Goal: Task Accomplishment & Management: Manage account settings

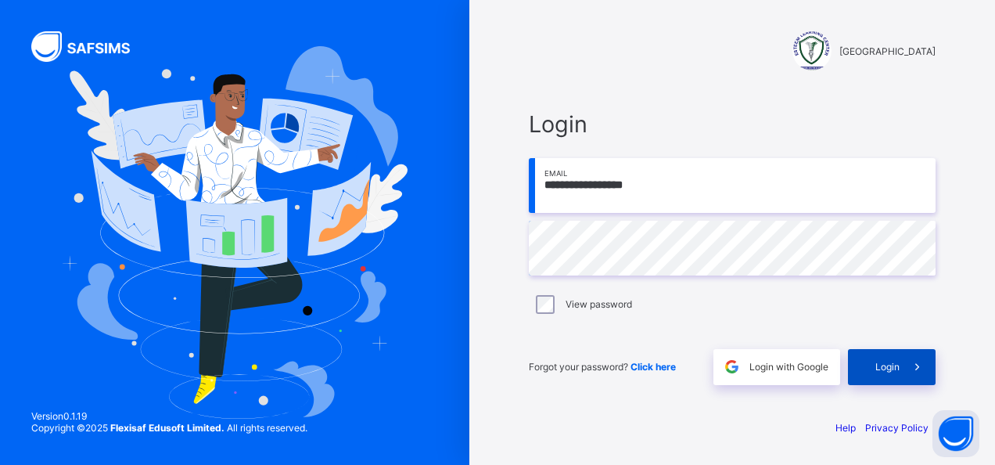
click at [879, 360] on div "Login" at bounding box center [892, 367] width 88 height 36
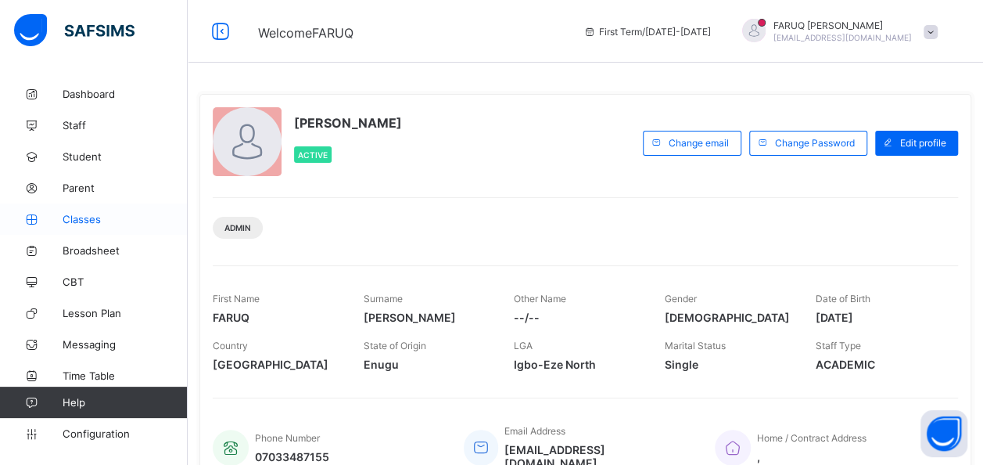
click at [97, 213] on span "Classes" at bounding box center [125, 219] width 125 height 13
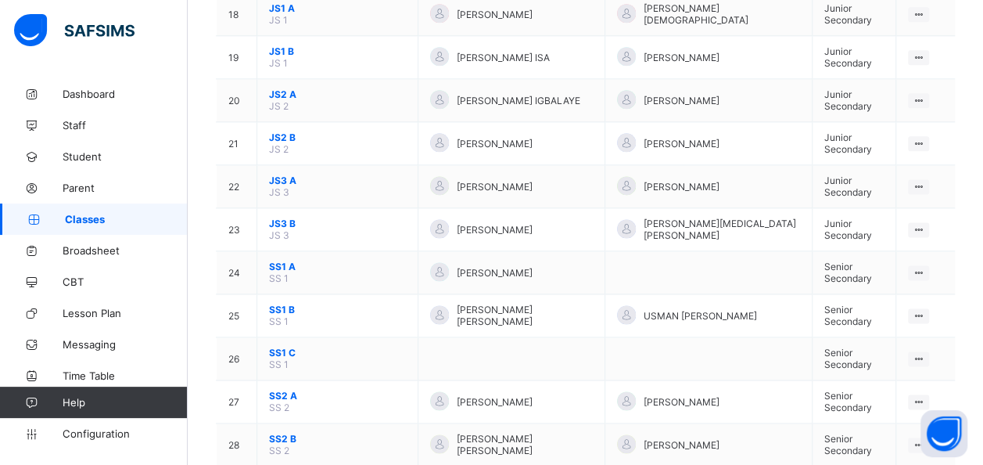
scroll to position [939, 0]
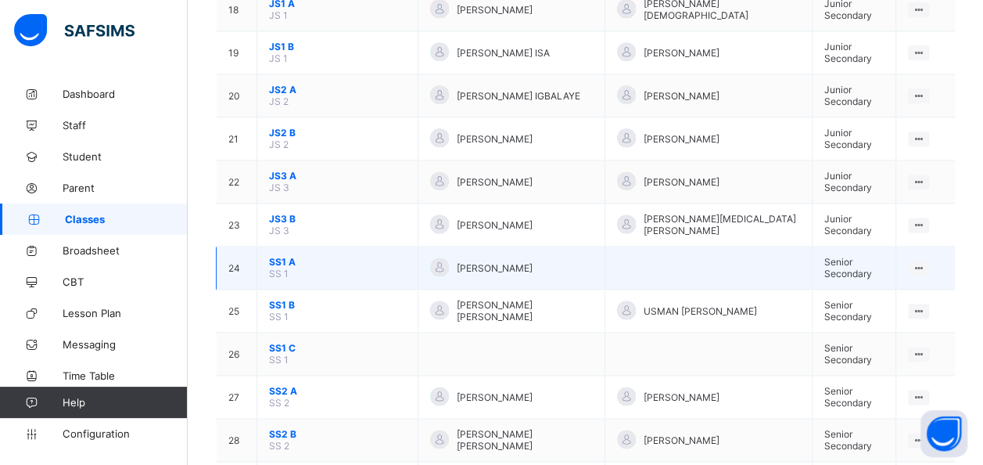
click at [299, 246] on td "SS1 A SS 1" at bounding box center [337, 267] width 161 height 43
click at [892, 290] on div "View Class" at bounding box center [877, 298] width 89 height 16
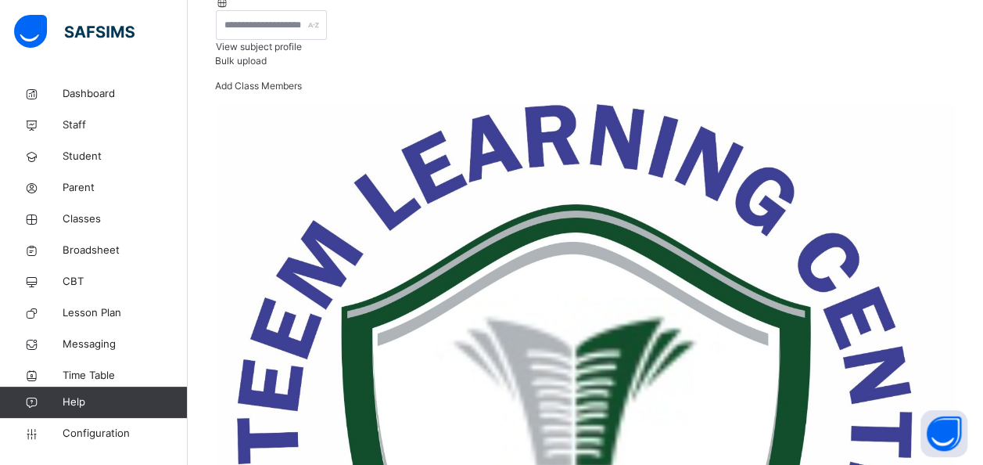
scroll to position [232, 0]
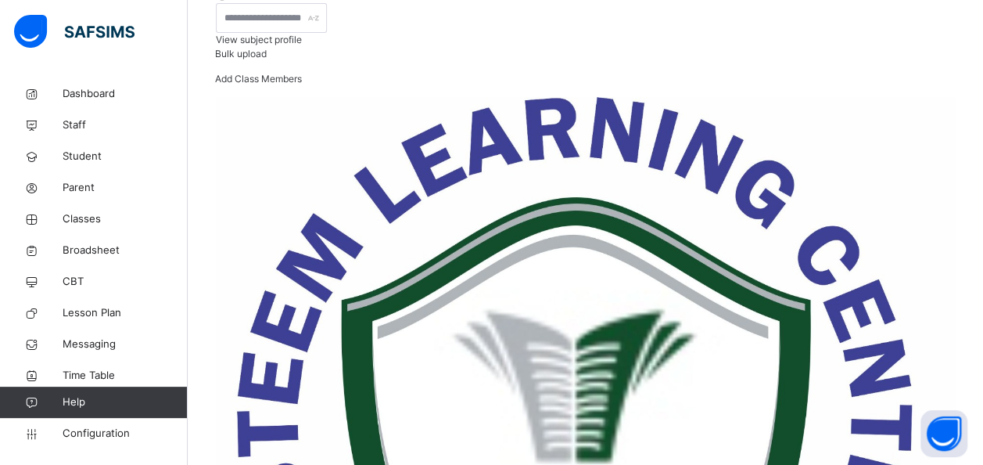
click at [302, 84] on span "Add Class Members" at bounding box center [258, 79] width 87 height 12
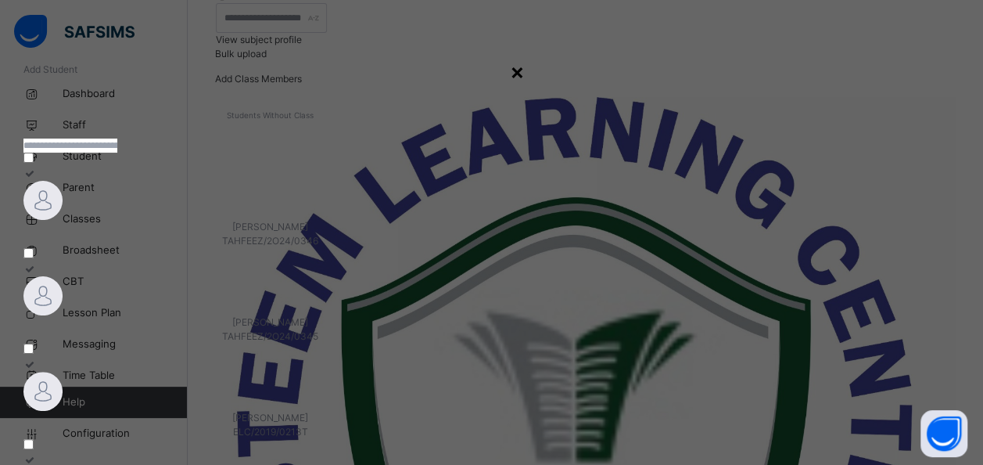
click at [525, 75] on div "×" at bounding box center [517, 71] width 15 height 33
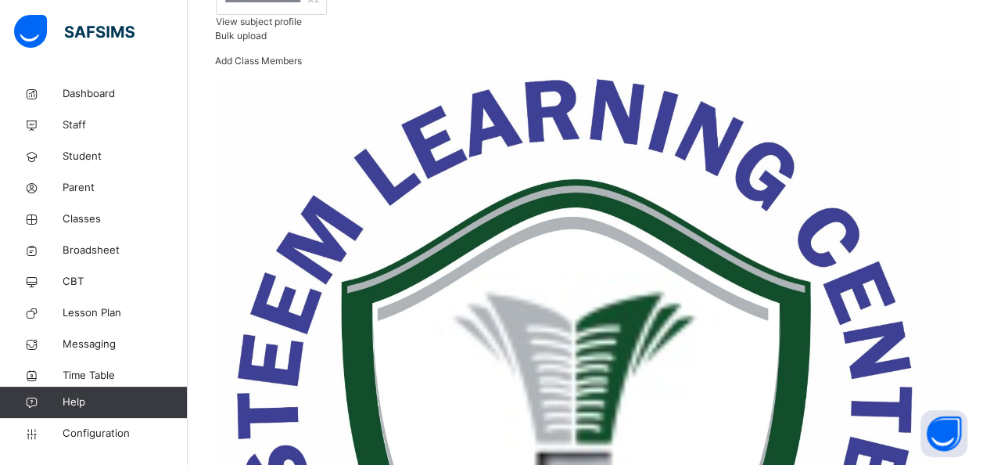
scroll to position [255, 0]
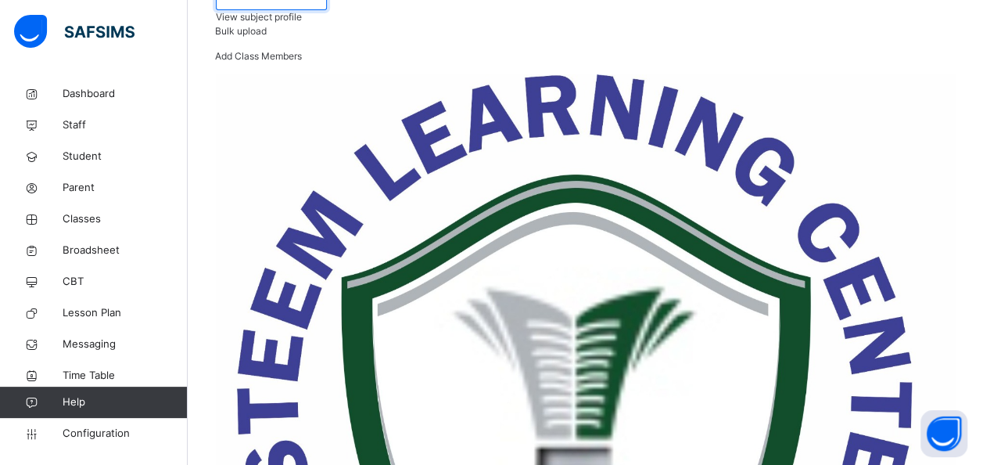
type input "*"
click at [94, 152] on span "Student" at bounding box center [125, 157] width 125 height 16
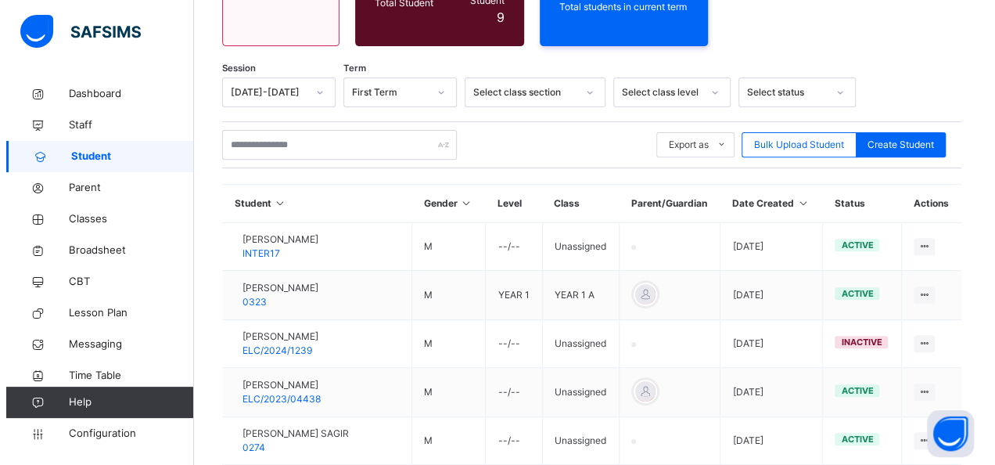
scroll to position [255, 0]
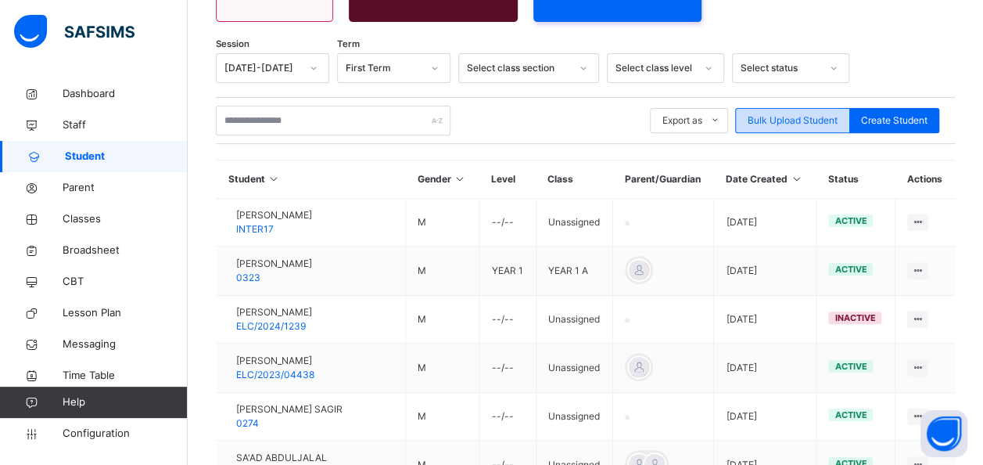
click at [792, 113] on span "Bulk Upload Student" at bounding box center [793, 120] width 90 height 14
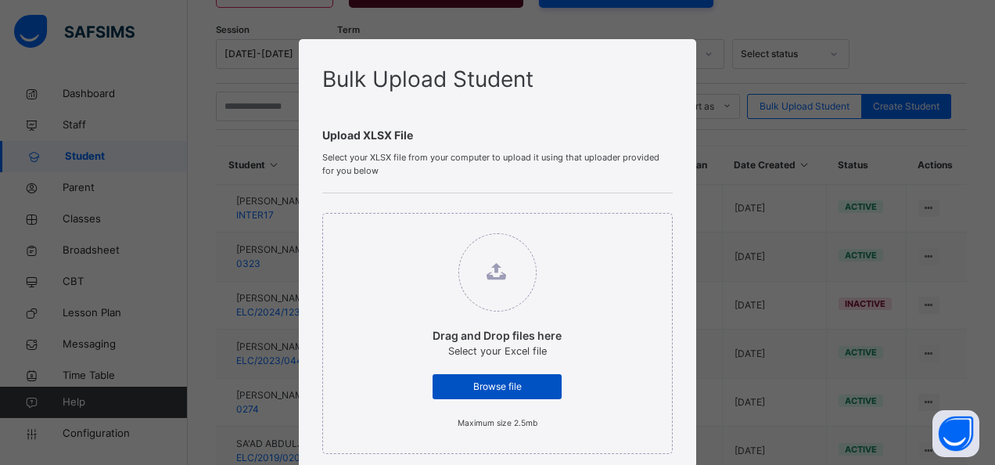
click at [526, 383] on span "Browse file" at bounding box center [497, 386] width 106 height 14
click at [417, 225] on input "Drag and Drop files here Select your Excel file Browse file Maximum size 2.5mb" at bounding box center [417, 225] width 0 height 0
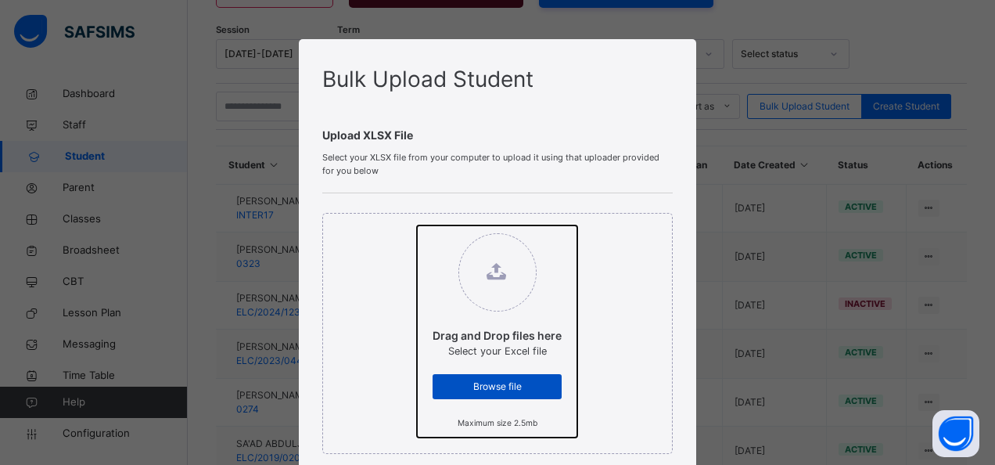
type input "**********"
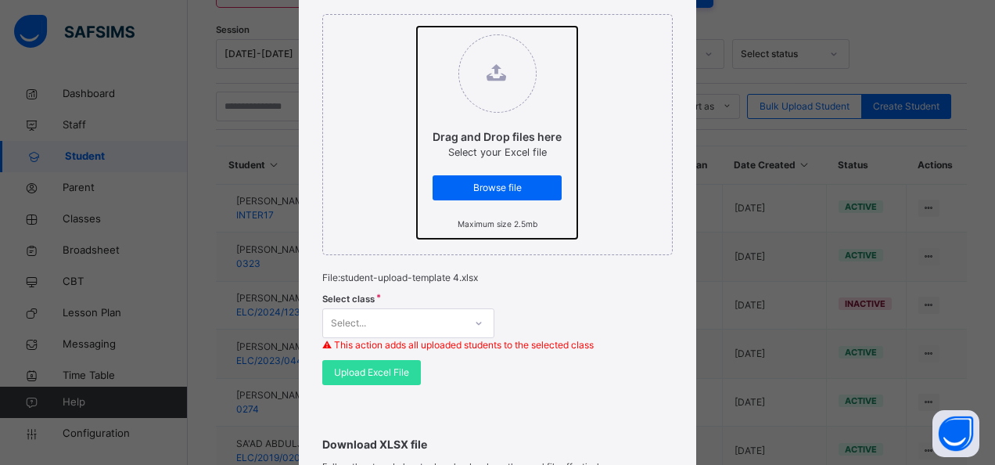
scroll to position [289, 0]
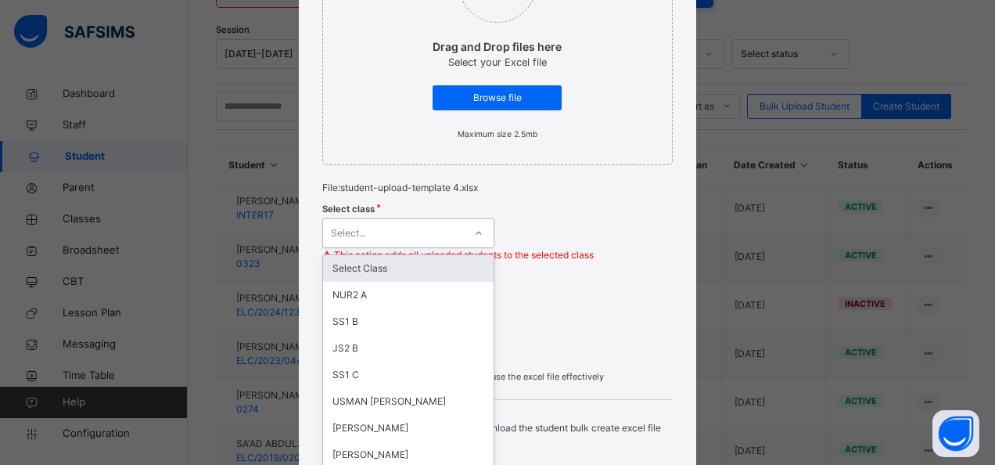
click at [409, 225] on div "option Select Class focused, 1 of 55. 55 results available. Use Up and Down to …" at bounding box center [408, 233] width 172 height 30
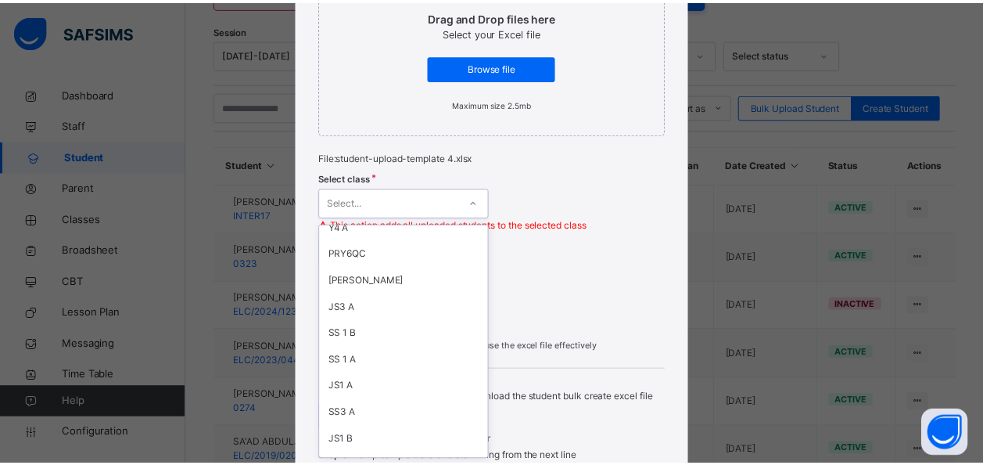
scroll to position [227, 0]
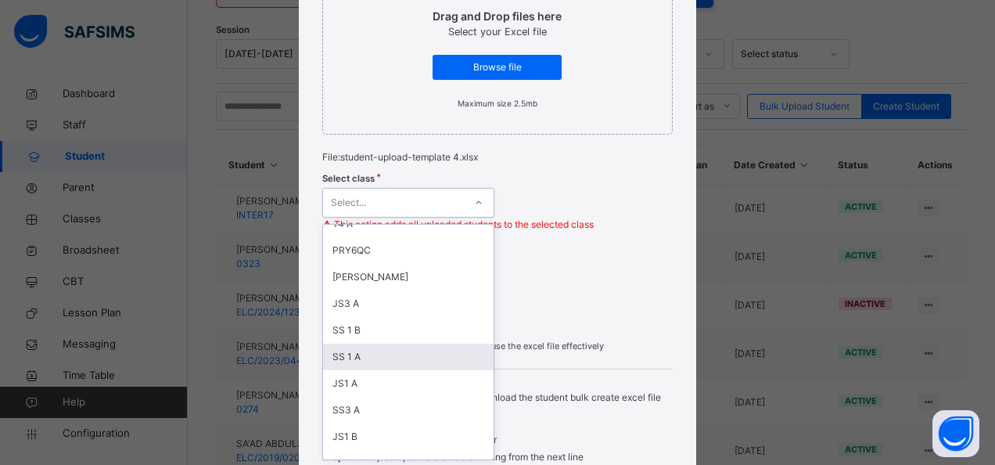
click at [347, 361] on div "SS 1 A" at bounding box center [408, 356] width 171 height 27
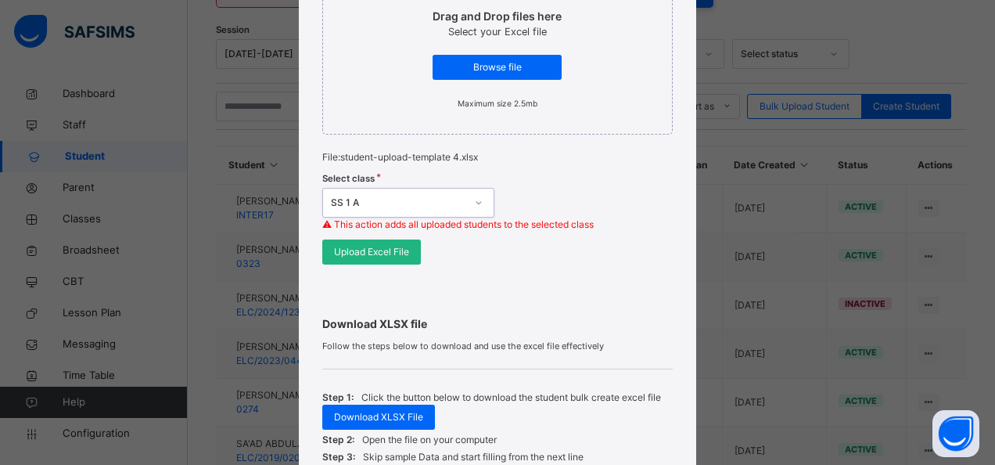
click at [367, 257] on span "Upload Excel File" at bounding box center [371, 252] width 75 height 14
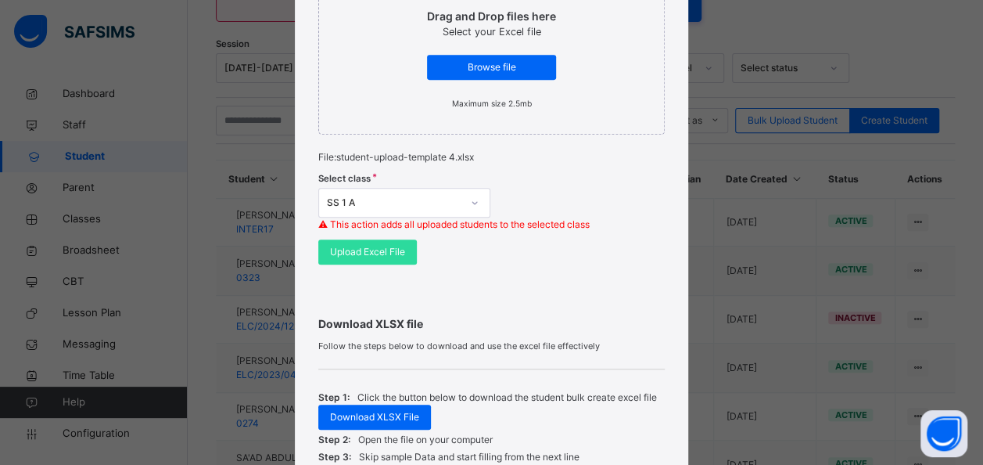
click at [742, 19] on div "Bulk Upload Student Upload XLSX File Select your XLSX file from your computer t…" at bounding box center [491, 232] width 983 height 465
click at [748, 151] on div "Bulk Upload Student Upload XLSX File Select your XLSX file from your computer t…" at bounding box center [491, 232] width 983 height 465
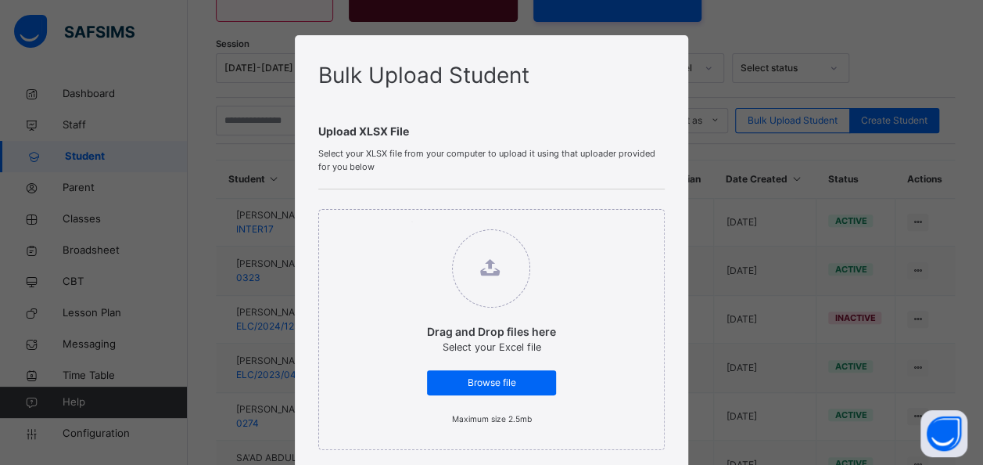
scroll to position [0, 0]
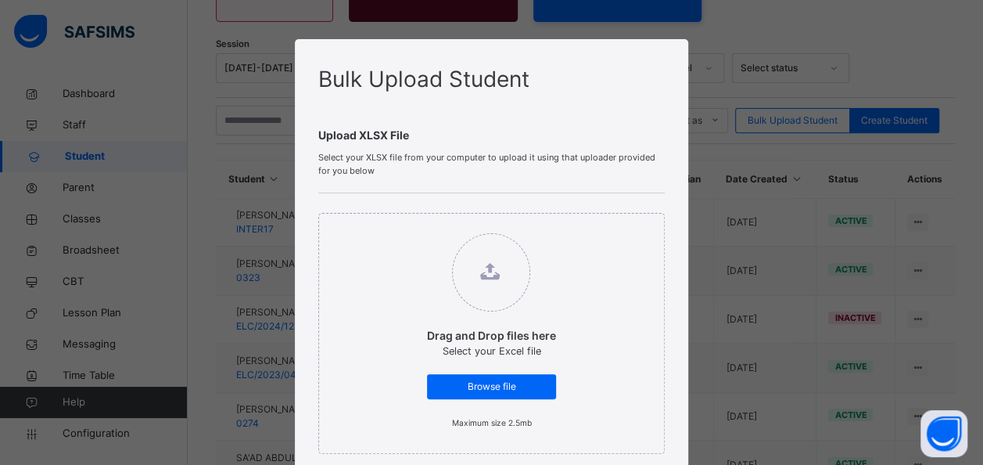
click at [695, 225] on div "Bulk Upload Student Upload XLSX File Select your XLSX file from your computer t…" at bounding box center [491, 232] width 983 height 465
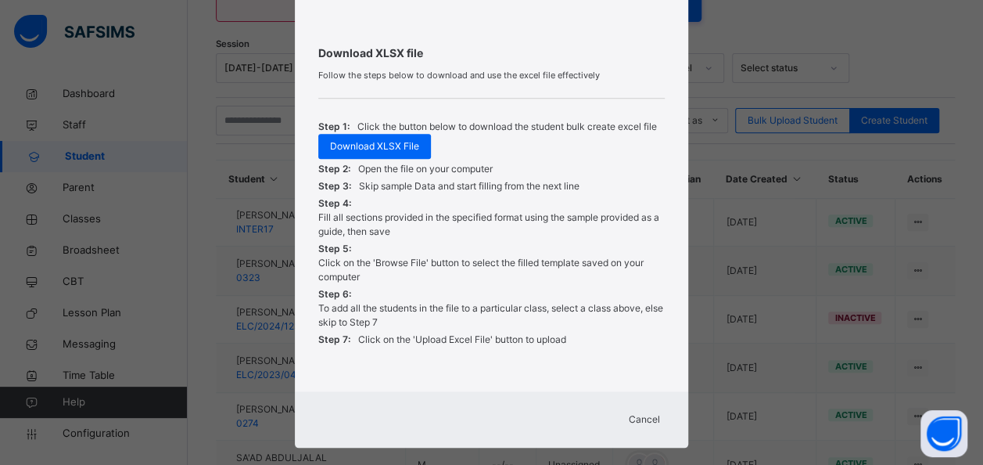
scroll to position [602, 0]
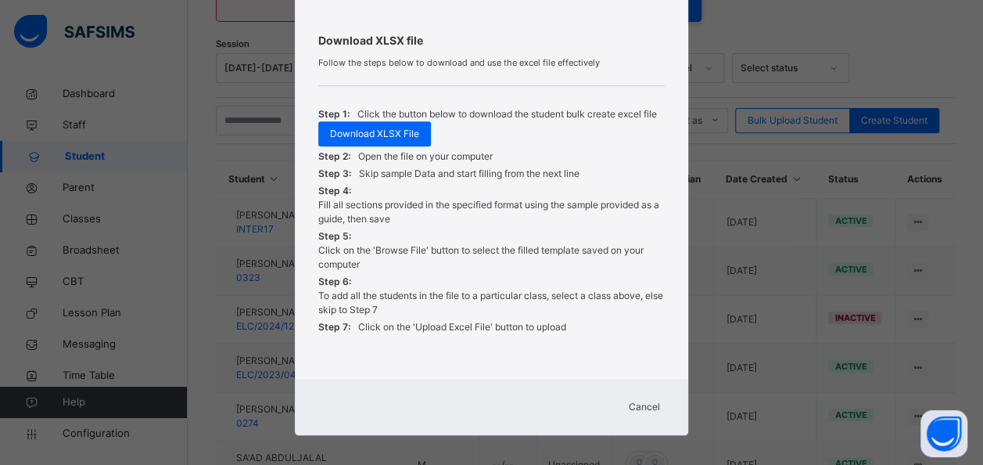
click at [644, 401] on span "Cancel" at bounding box center [644, 407] width 31 height 14
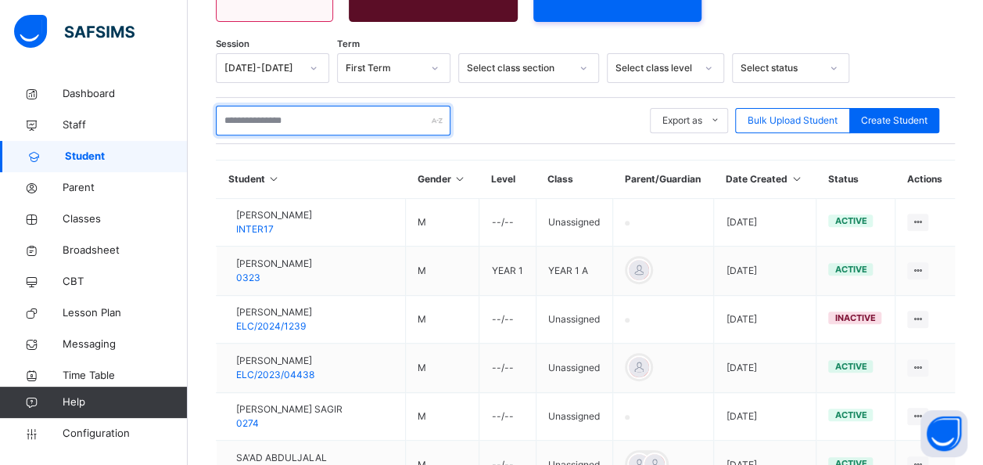
click at [289, 106] on input "text" at bounding box center [333, 121] width 235 height 30
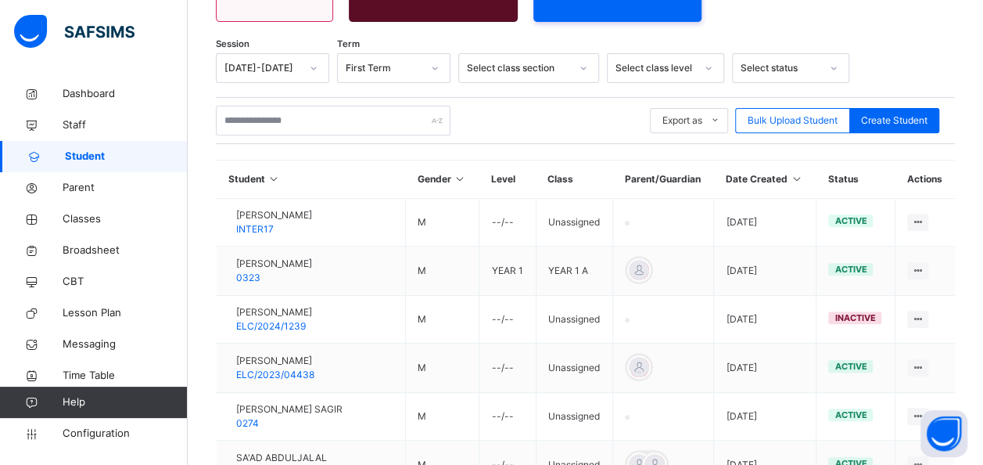
click at [567, 61] on div "Select class section" at bounding box center [518, 68] width 103 height 14
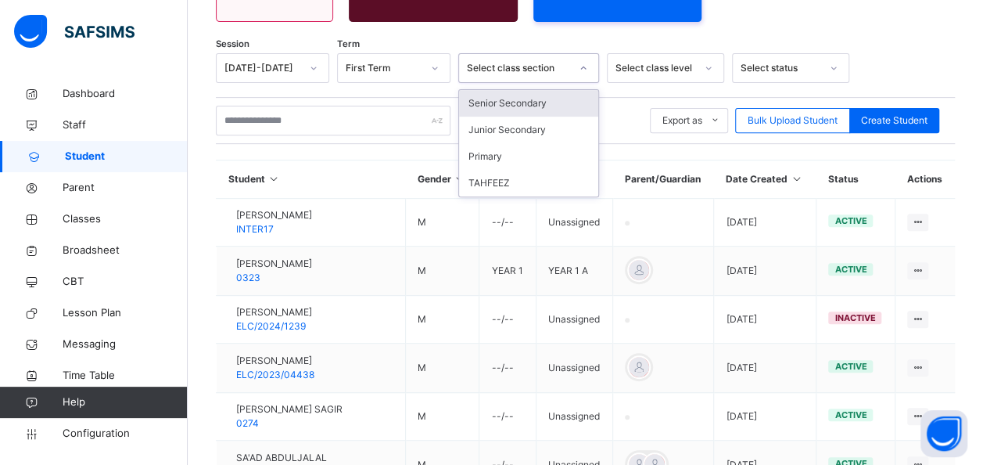
click at [510, 94] on div "Senior Secondary" at bounding box center [528, 103] width 139 height 27
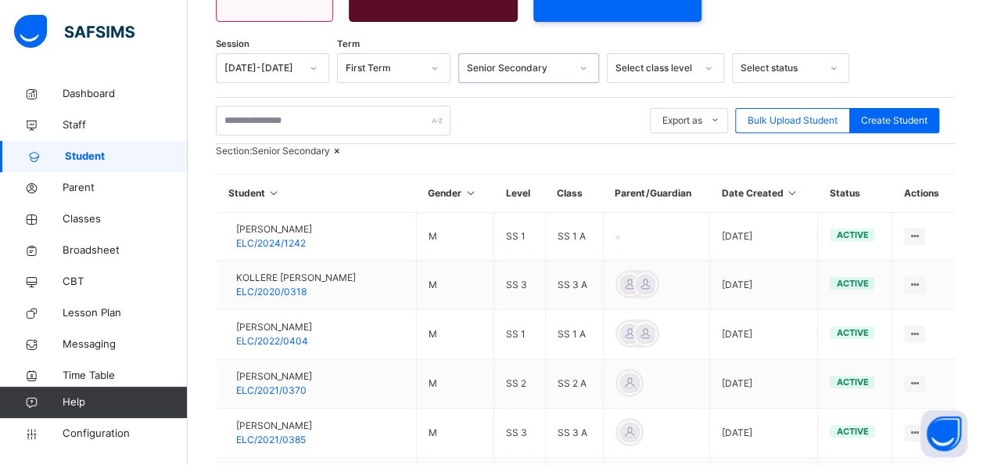
click at [669, 61] on div "Select class level" at bounding box center [656, 68] width 80 height 14
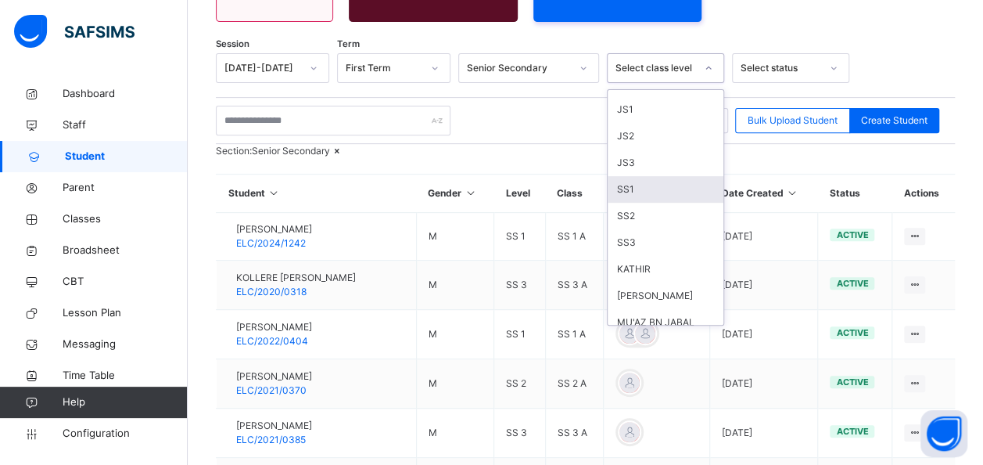
click at [627, 183] on div "SS1" at bounding box center [666, 189] width 116 height 27
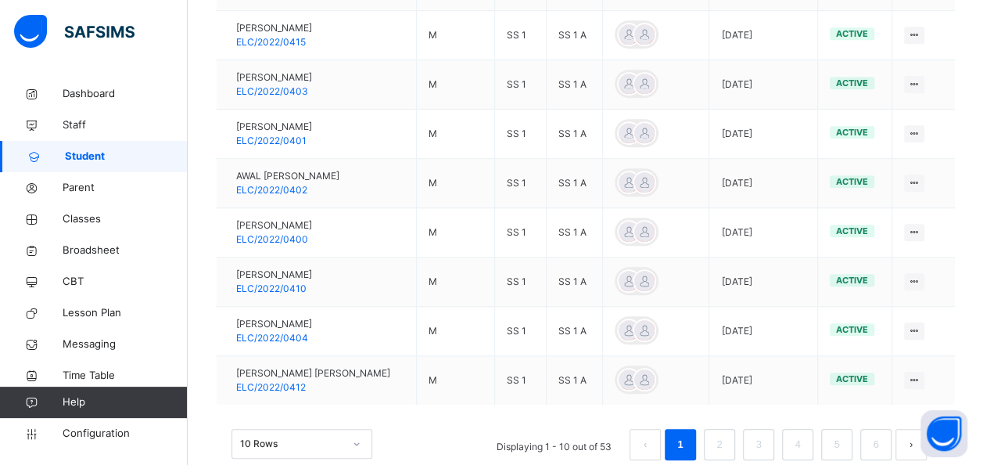
scroll to position [609, 0]
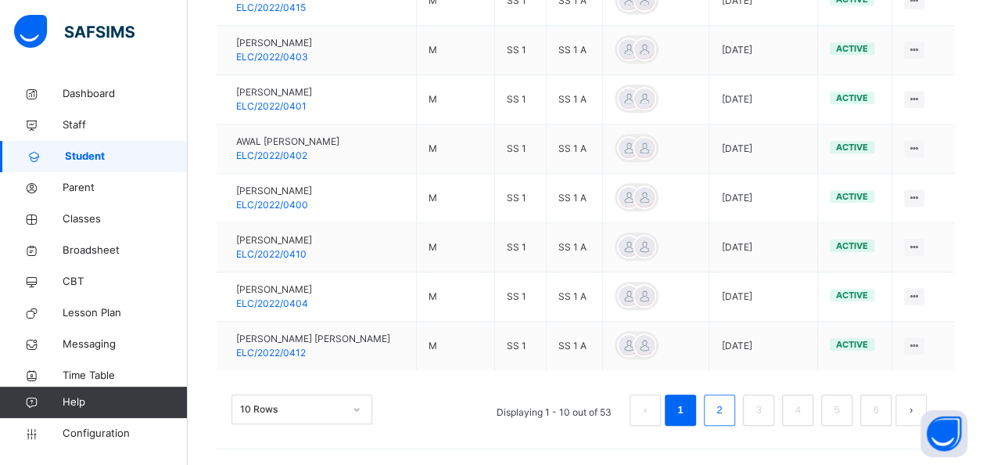
click at [727, 404] on link "2" at bounding box center [719, 410] width 15 height 20
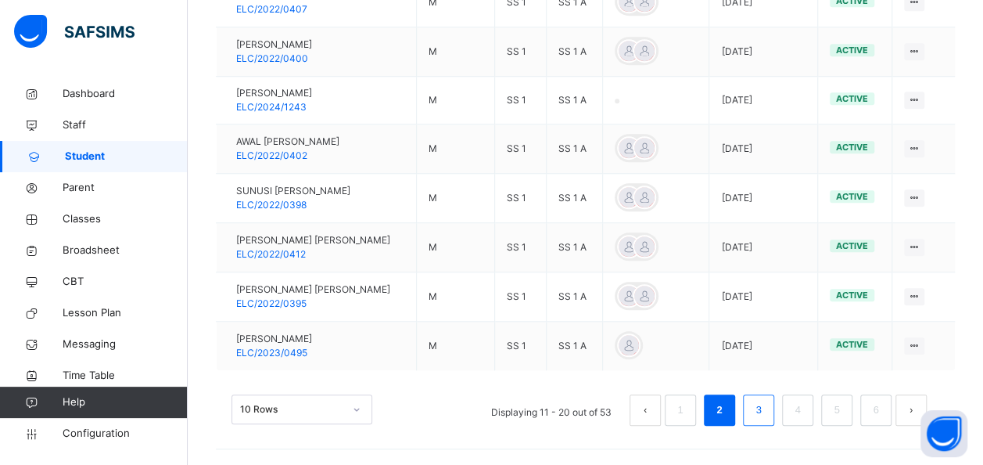
click at [766, 408] on link "3" at bounding box center [758, 410] width 15 height 20
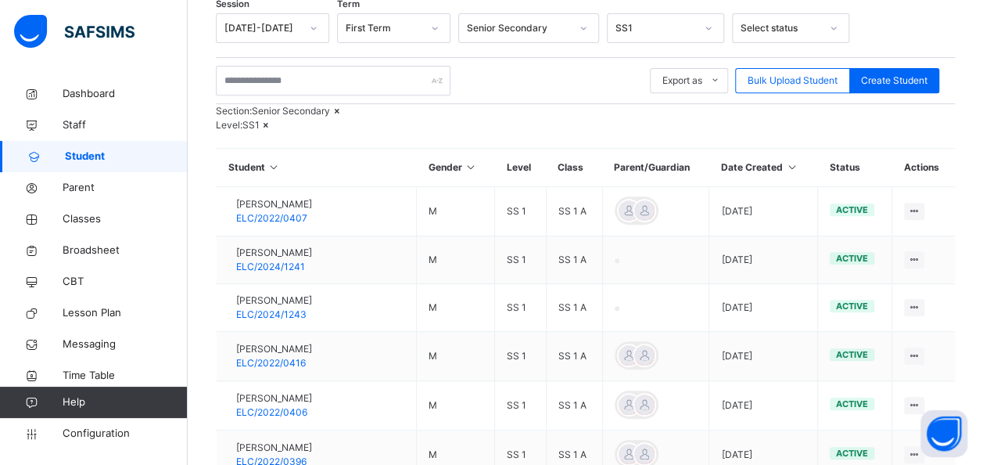
scroll to position [602, 0]
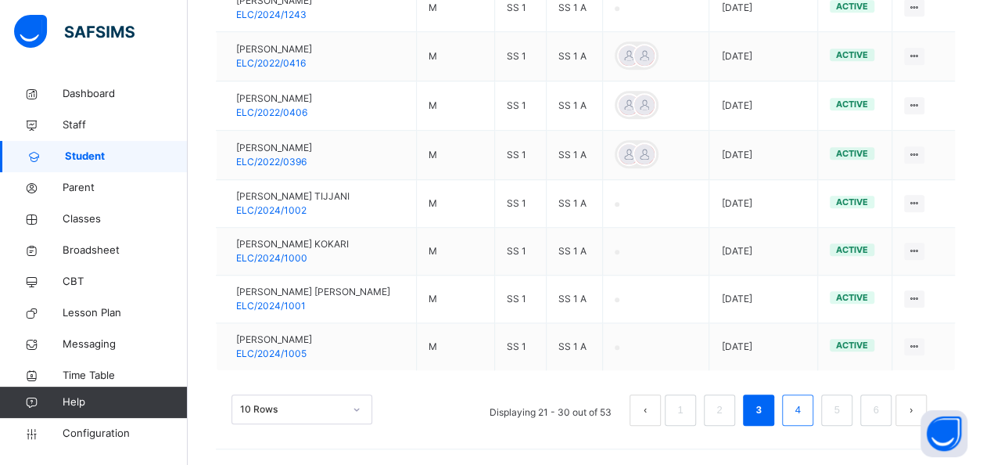
click at [805, 406] on link "4" at bounding box center [797, 410] width 15 height 20
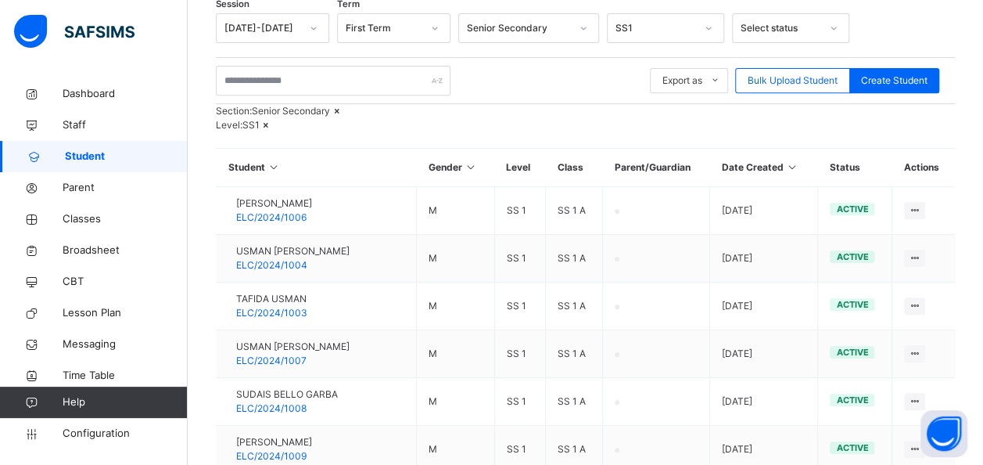
scroll to position [597, 0]
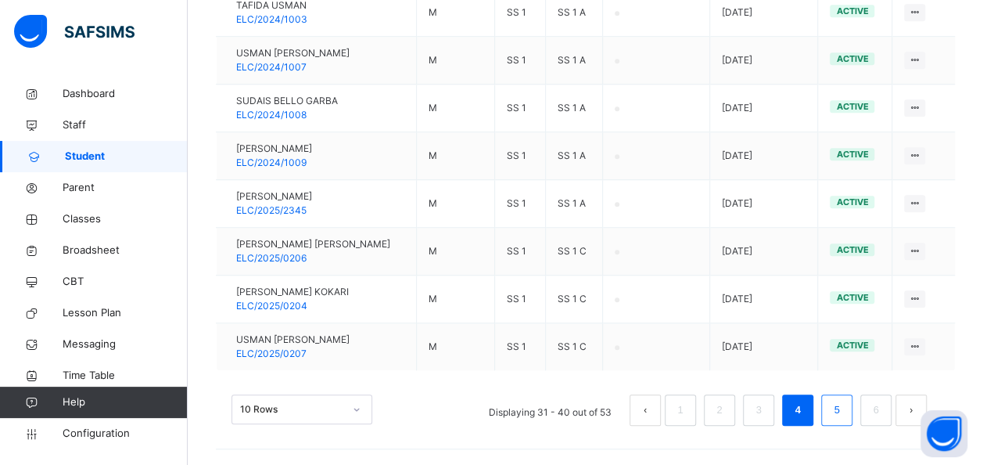
click at [844, 403] on link "5" at bounding box center [836, 410] width 15 height 20
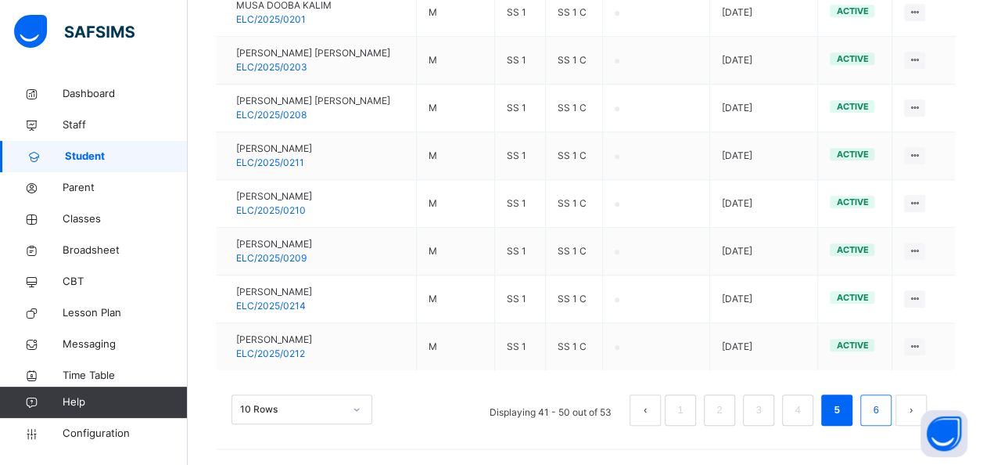
click at [883, 407] on link "6" at bounding box center [875, 410] width 15 height 20
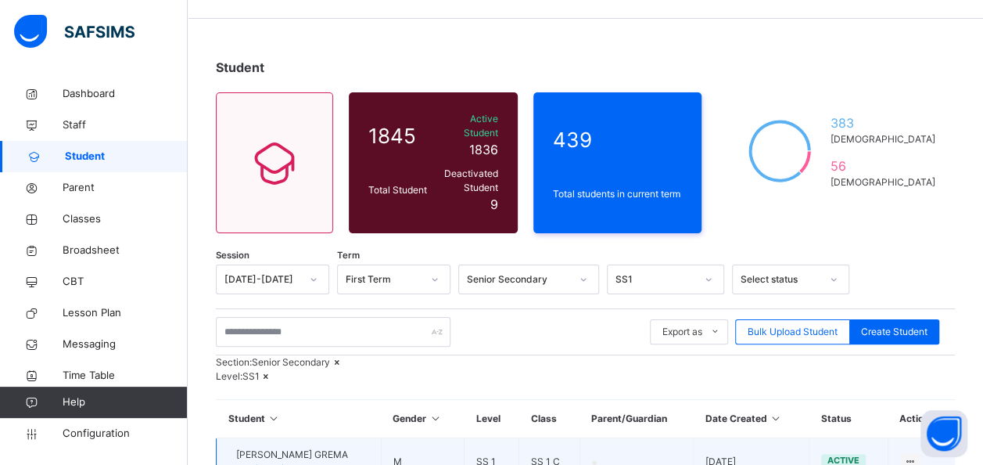
scroll to position [21, 0]
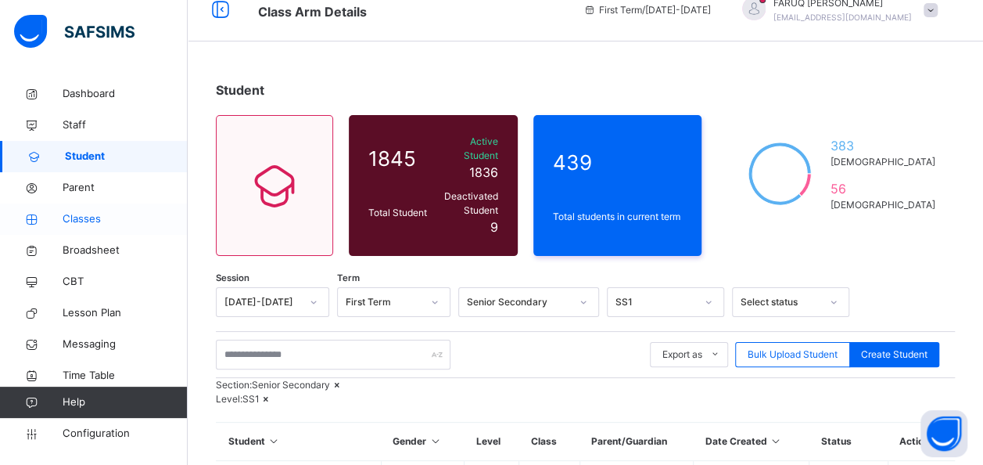
click at [84, 214] on span "Classes" at bounding box center [125, 219] width 125 height 16
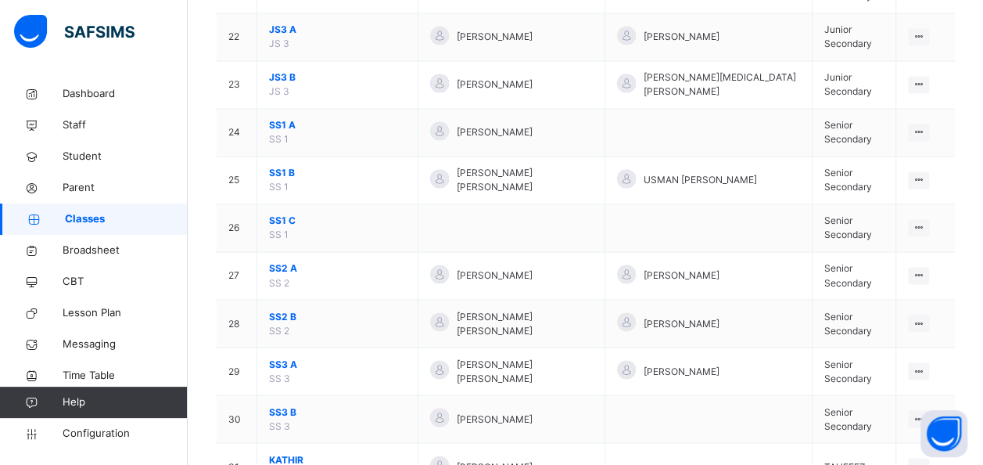
scroll to position [1197, 0]
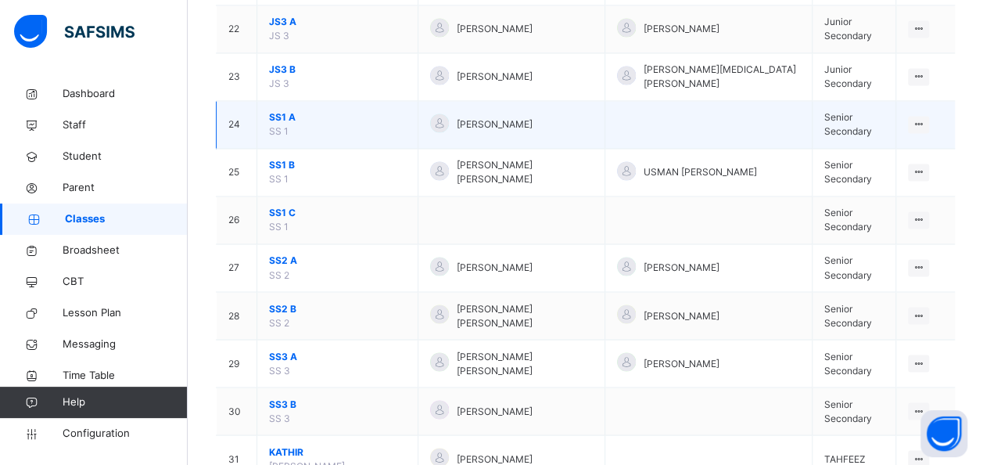
click at [294, 110] on td "SS1 A SS 1" at bounding box center [337, 125] width 161 height 48
click at [284, 110] on span "SS1 A" at bounding box center [337, 117] width 137 height 14
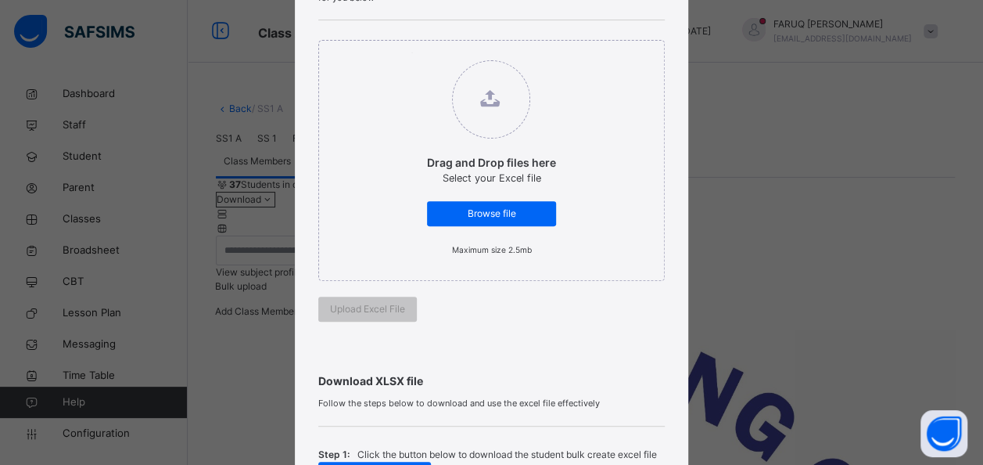
scroll to position [476, 0]
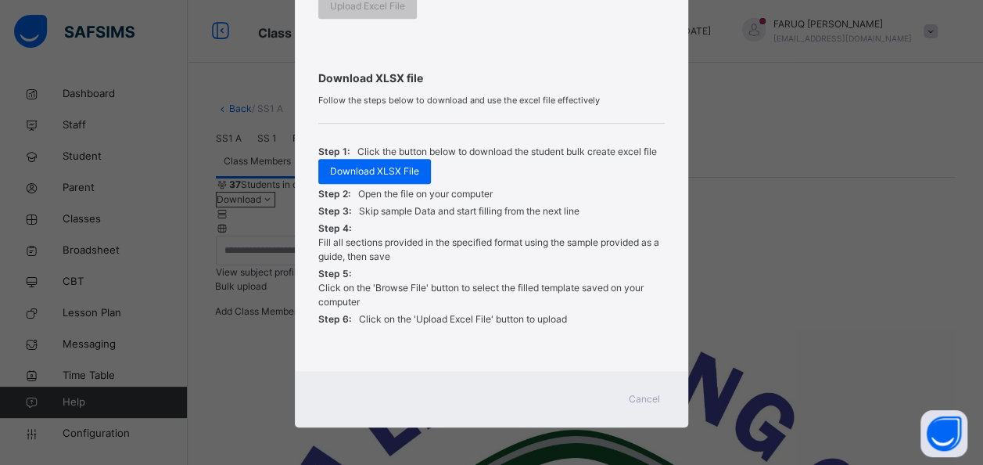
click at [641, 393] on span "Cancel" at bounding box center [644, 399] width 31 height 14
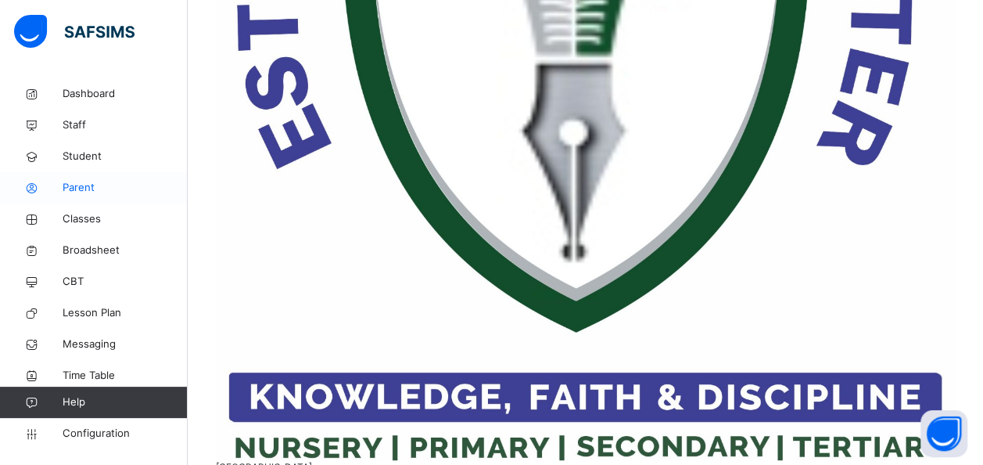
scroll to position [620, 0]
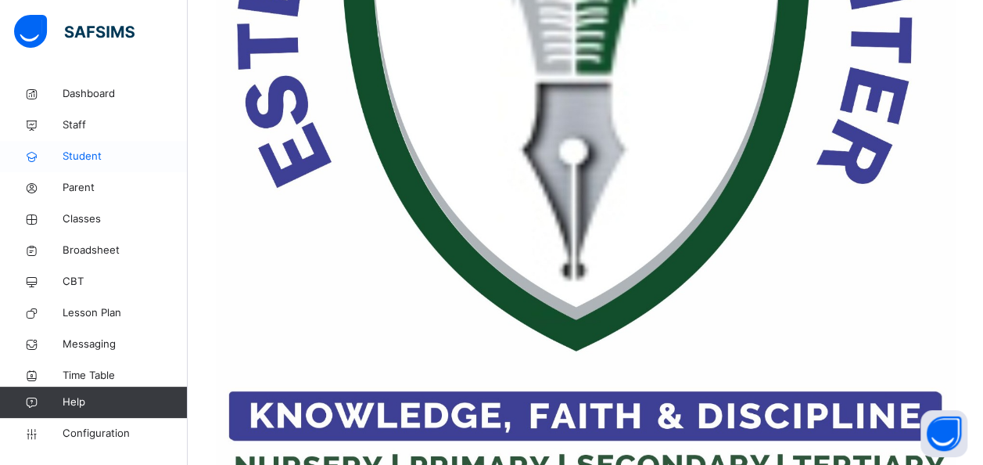
click at [98, 163] on span "Student" at bounding box center [125, 157] width 125 height 16
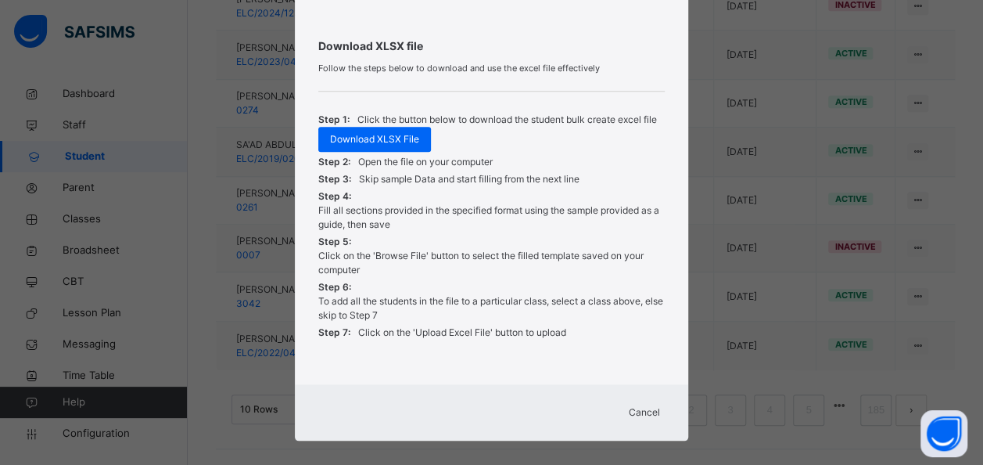
scroll to position [596, 0]
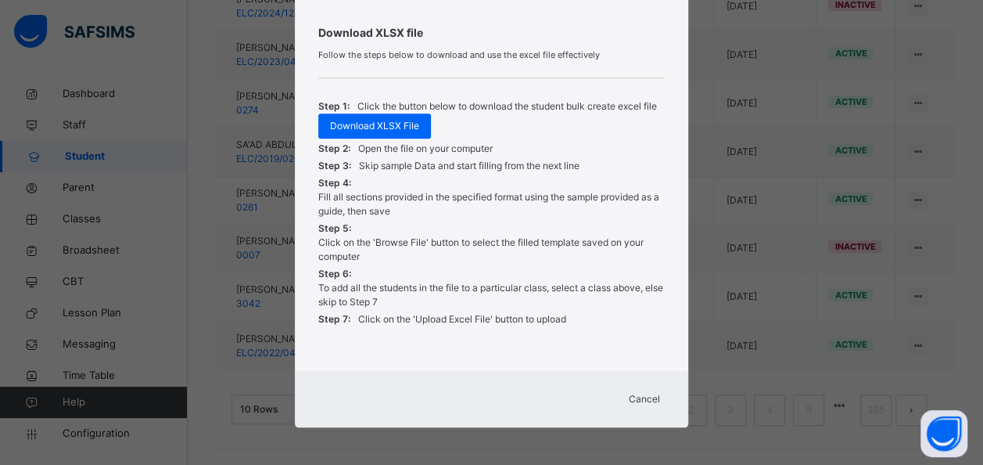
click at [637, 392] on span "Cancel" at bounding box center [644, 399] width 31 height 14
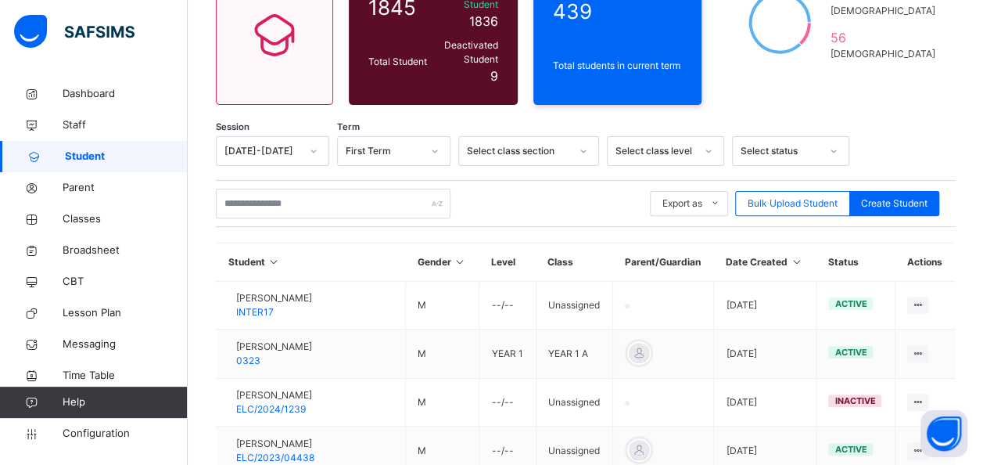
scroll to position [0, 0]
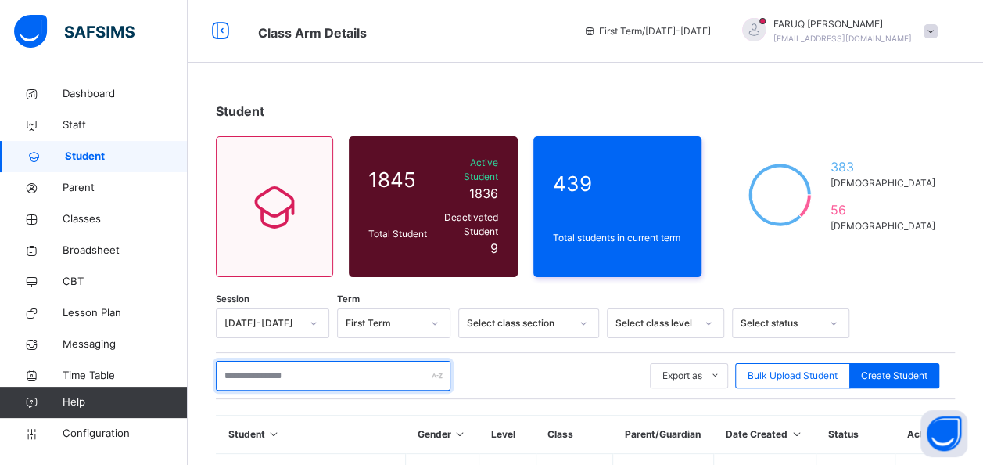
click at [289, 361] on input "text" at bounding box center [333, 376] width 235 height 30
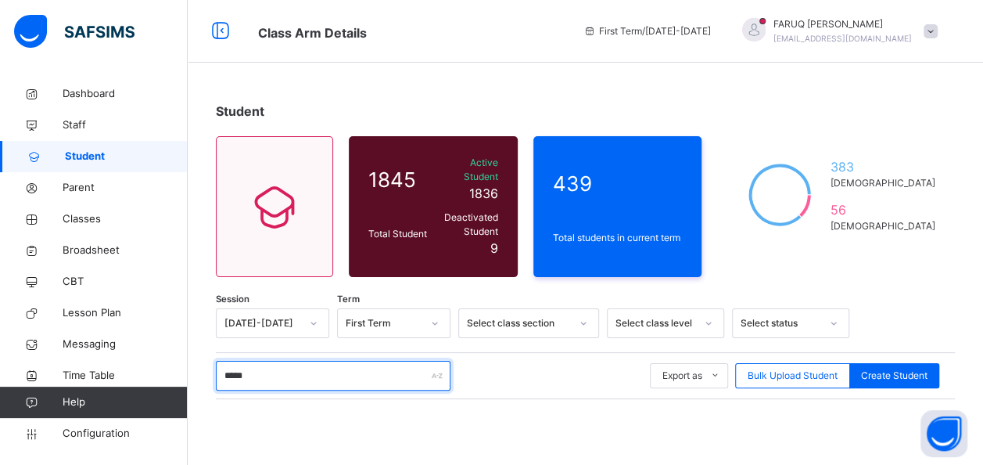
type input "*****"
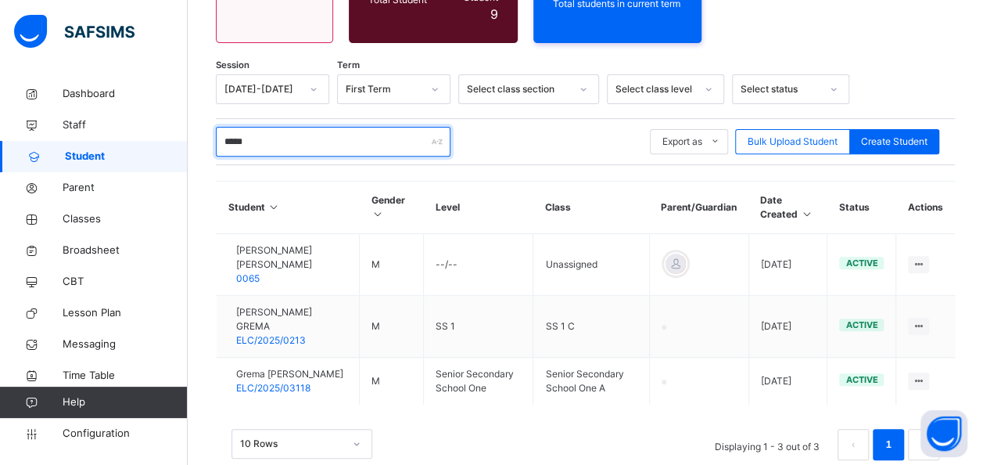
scroll to position [252, 0]
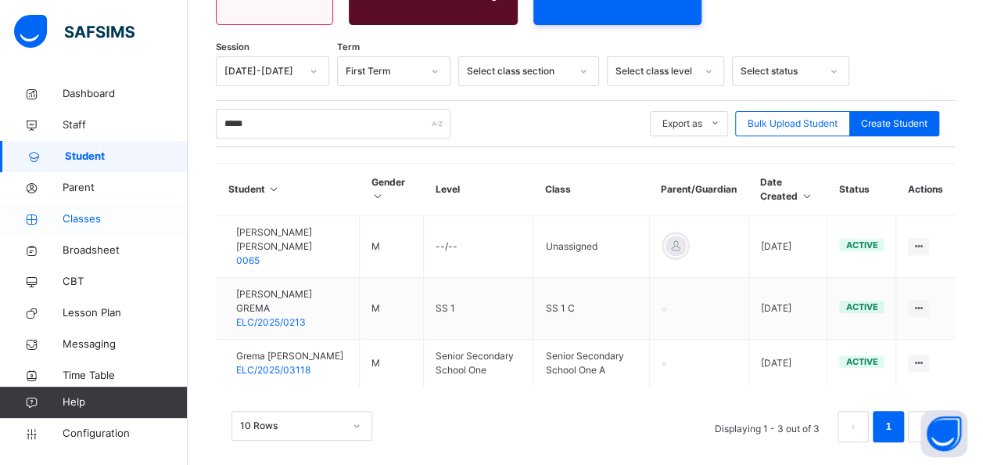
click at [77, 216] on span "Classes" at bounding box center [125, 219] width 125 height 16
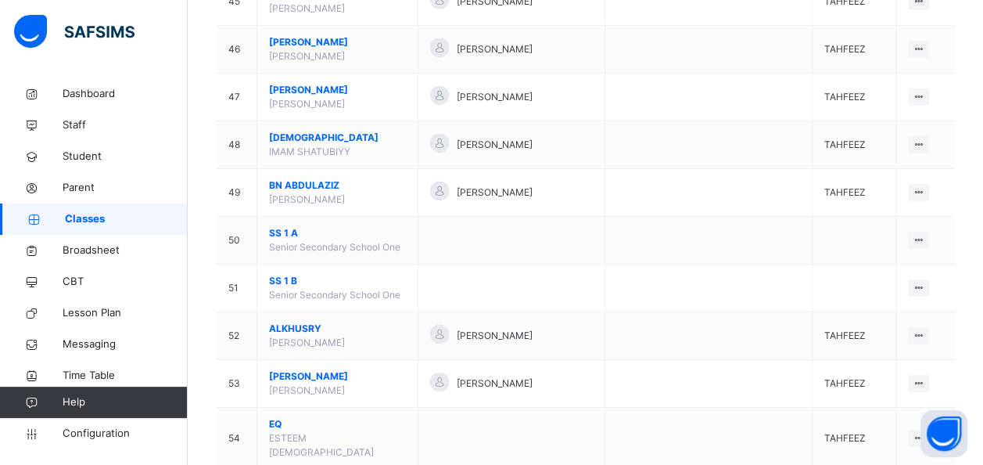
scroll to position [2365, 0]
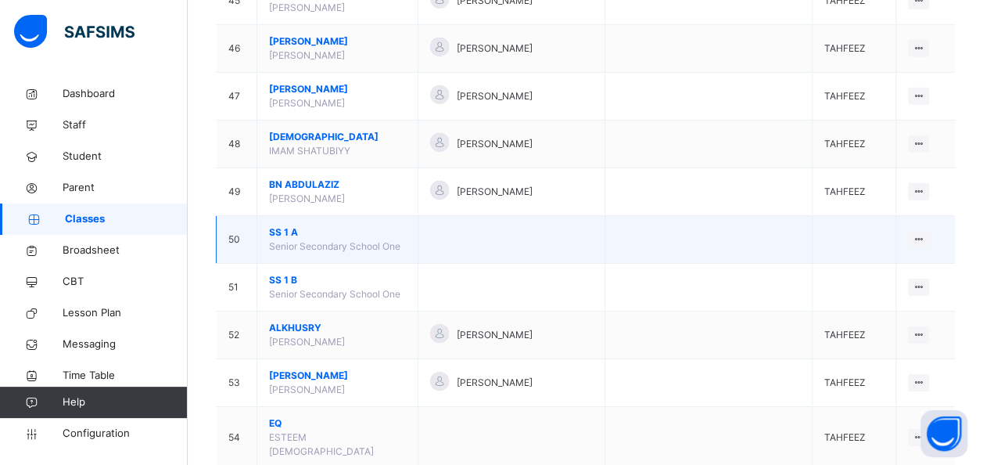
click at [299, 240] on span "Senior Secondary School One" at bounding box center [334, 246] width 131 height 12
click at [288, 225] on span "SS 1 A" at bounding box center [337, 232] width 137 height 14
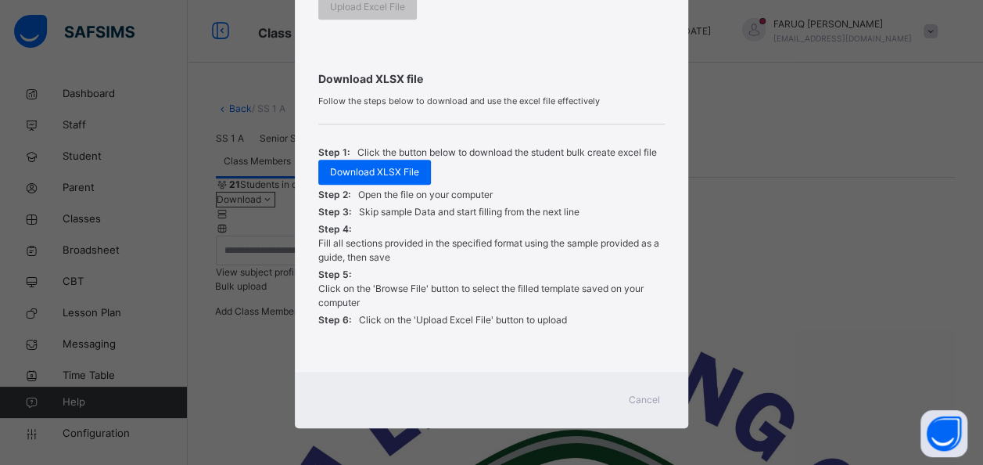
scroll to position [476, 0]
click at [643, 397] on span "Cancel" at bounding box center [644, 399] width 31 height 14
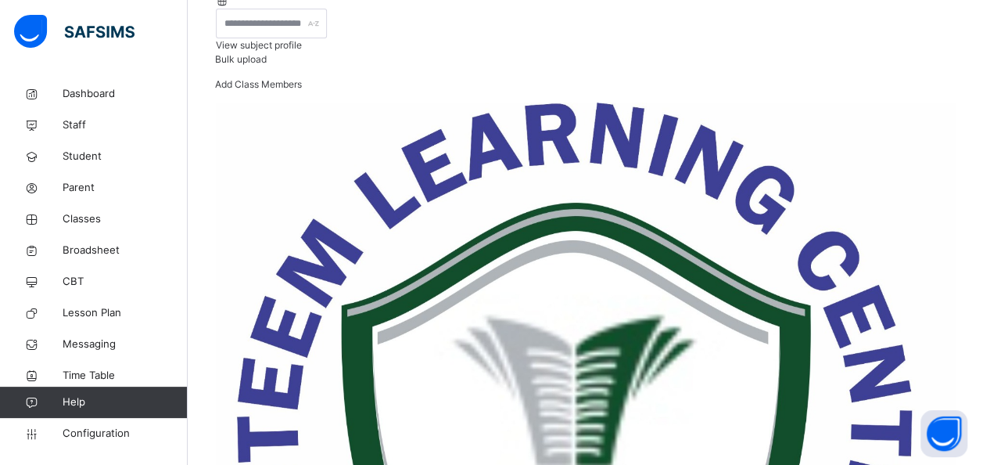
scroll to position [227, 0]
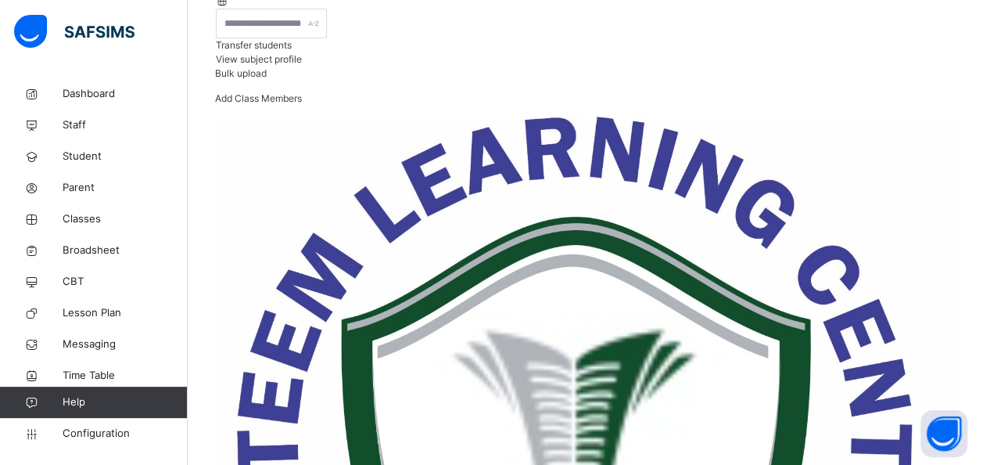
click at [292, 51] on span "Transfer students" at bounding box center [254, 45] width 76 height 12
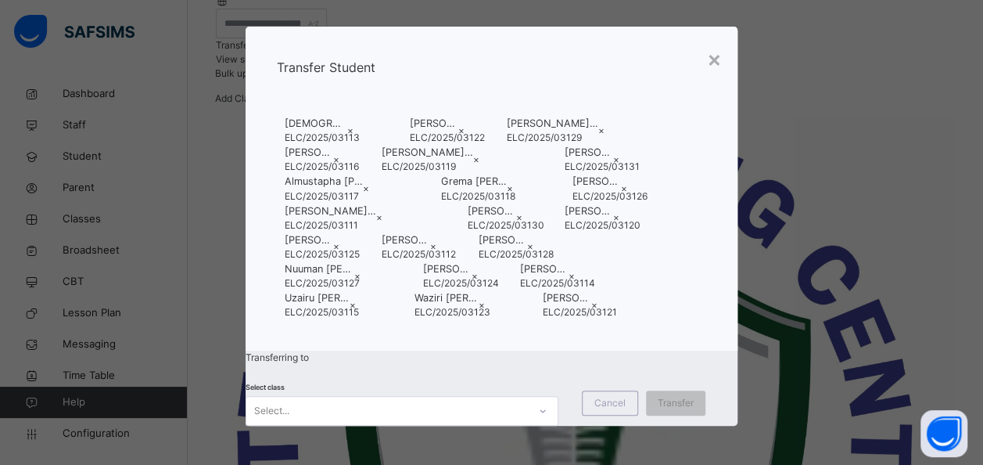
scroll to position [174, 0]
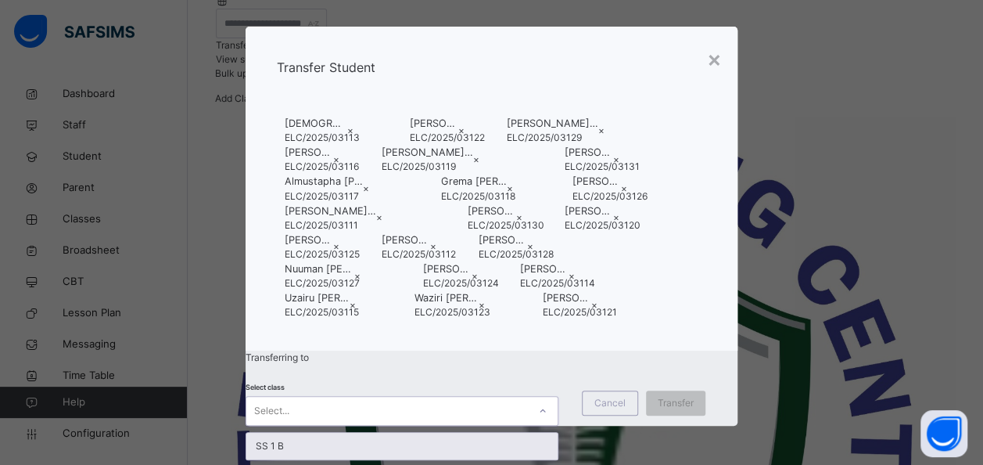
click at [545, 403] on icon at bounding box center [542, 411] width 9 height 16
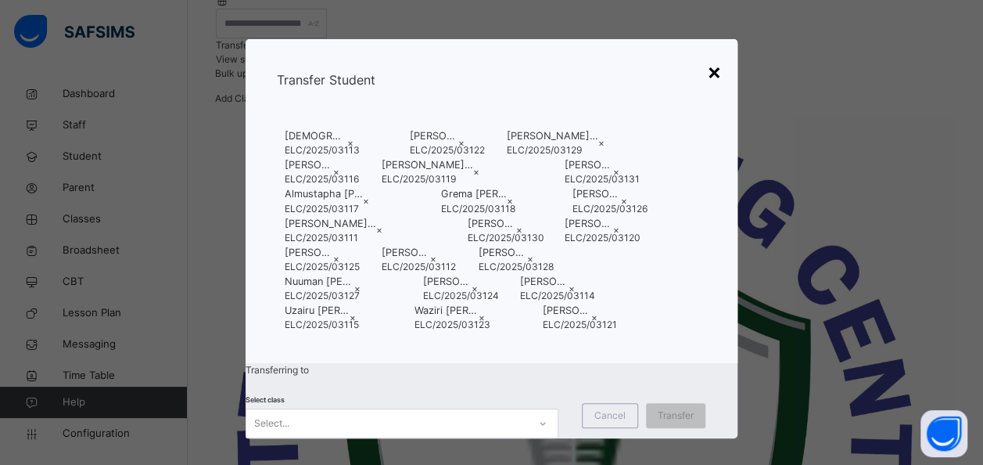
click at [710, 72] on div "×" at bounding box center [714, 71] width 15 height 33
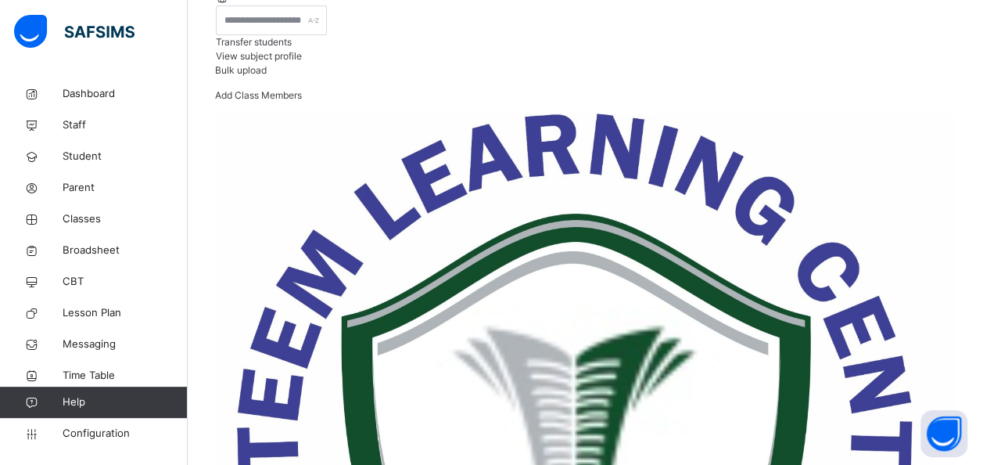
scroll to position [245, 0]
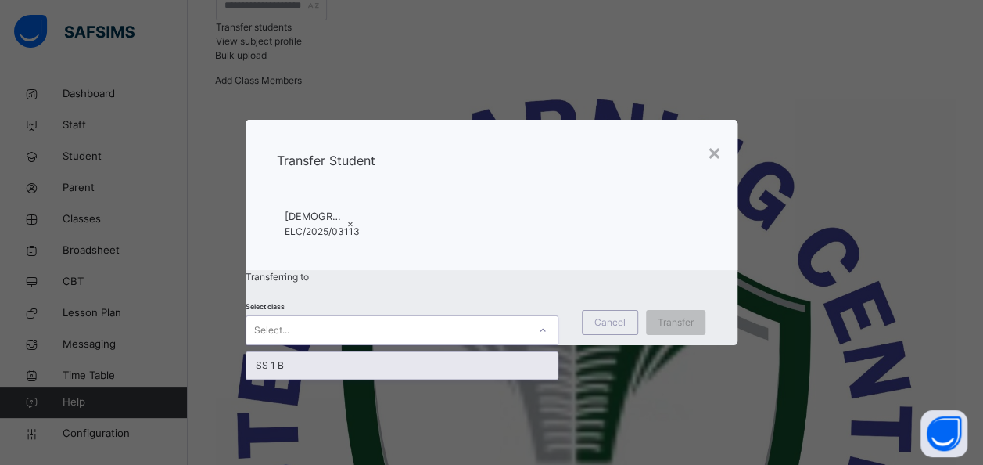
click at [542, 328] on icon at bounding box center [542, 330] width 9 height 16
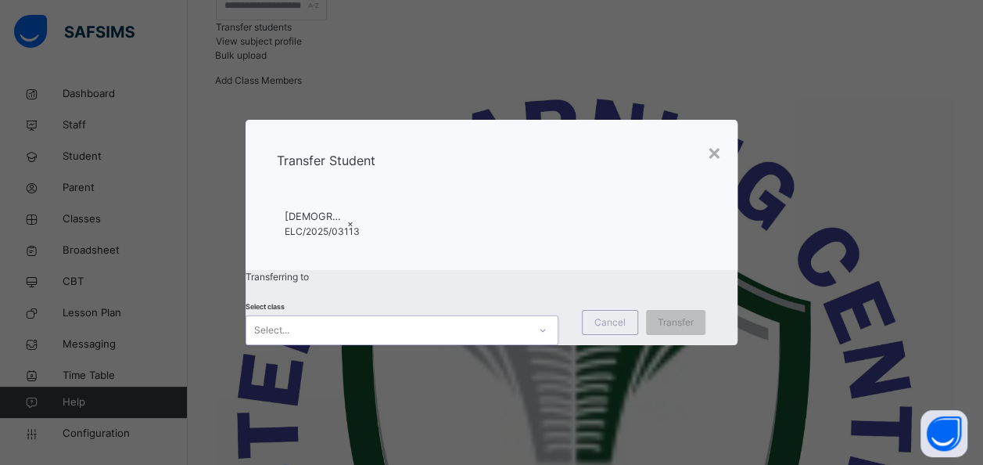
click at [542, 328] on icon at bounding box center [542, 330] width 9 height 16
click at [633, 332] on div "Cancel" at bounding box center [610, 322] width 56 height 25
